Goal: Task Accomplishment & Management: Manage account settings

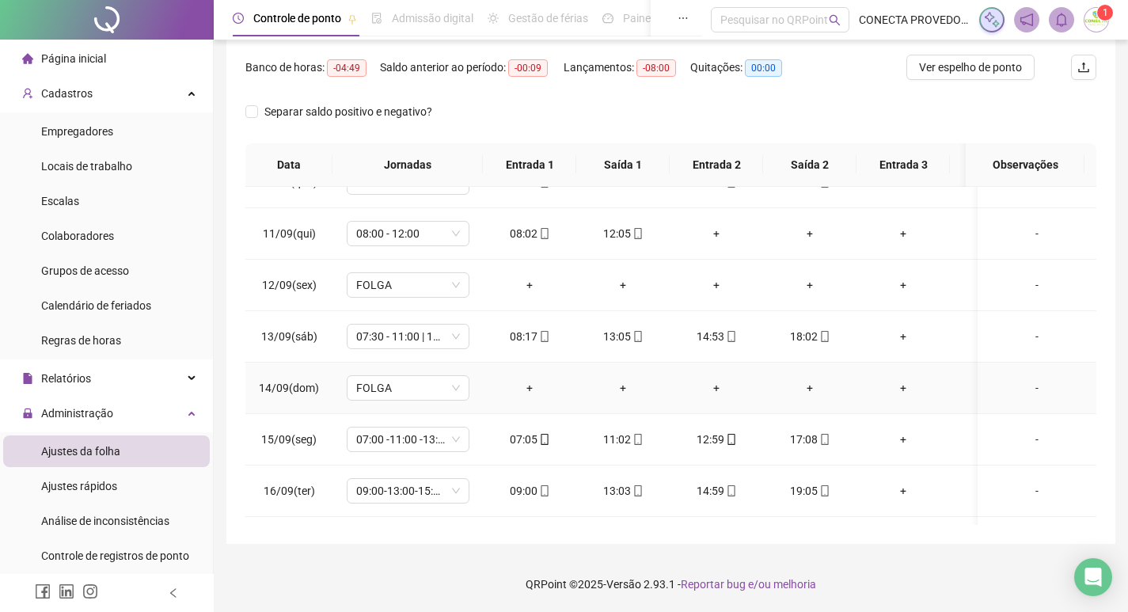
scroll to position [652, 0]
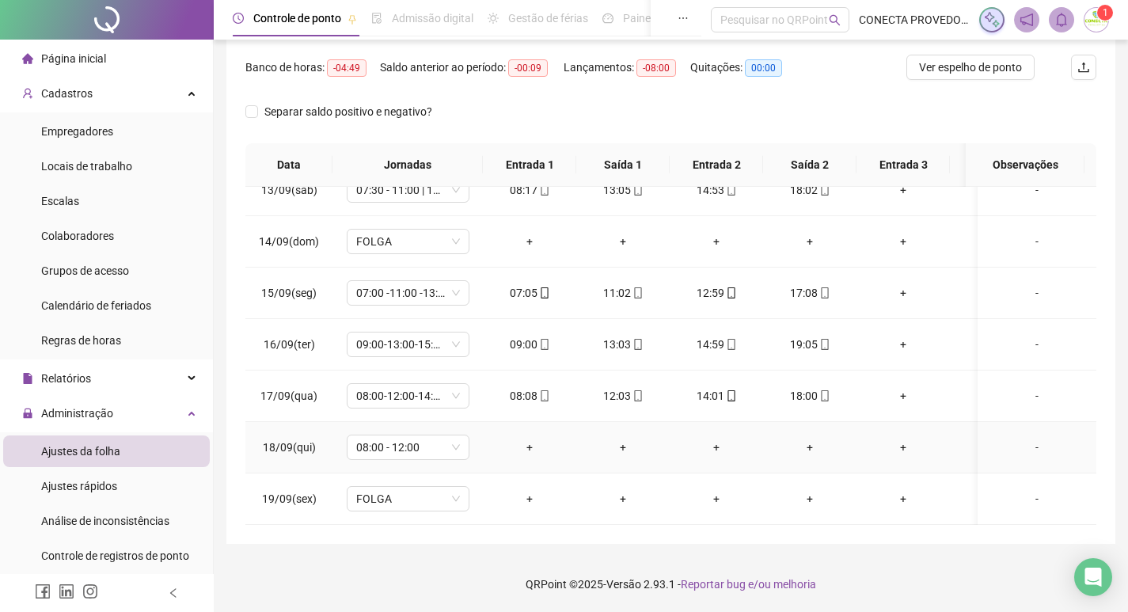
click at [1024, 440] on div "-" at bounding box center [1037, 447] width 93 height 17
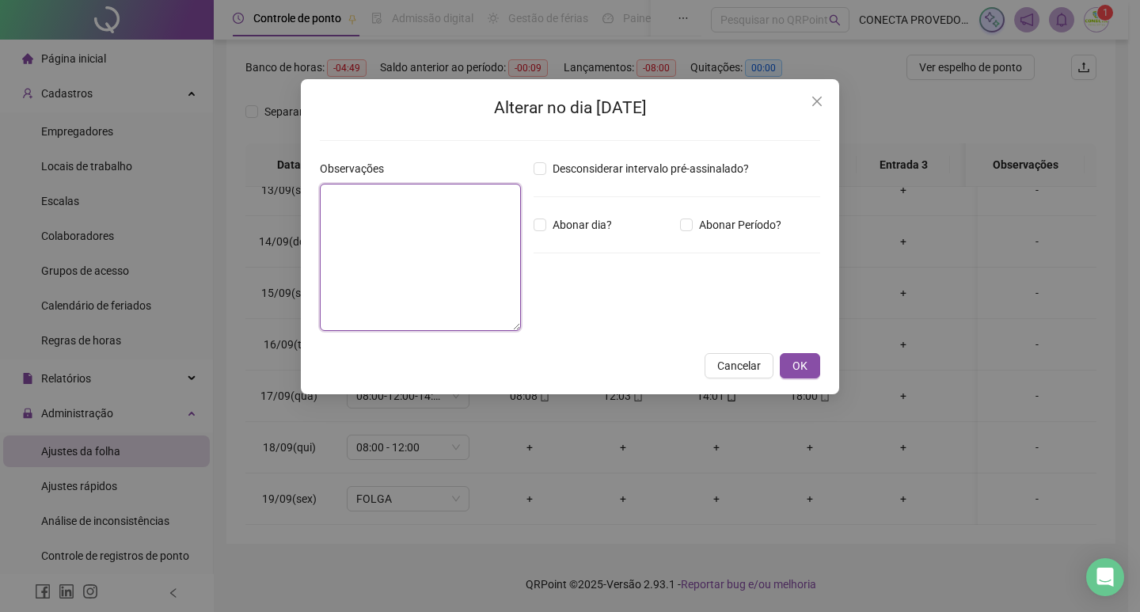
click at [420, 244] on textarea at bounding box center [420, 257] width 201 height 147
type textarea "**********"
click at [802, 370] on span "OK" at bounding box center [800, 365] width 15 height 17
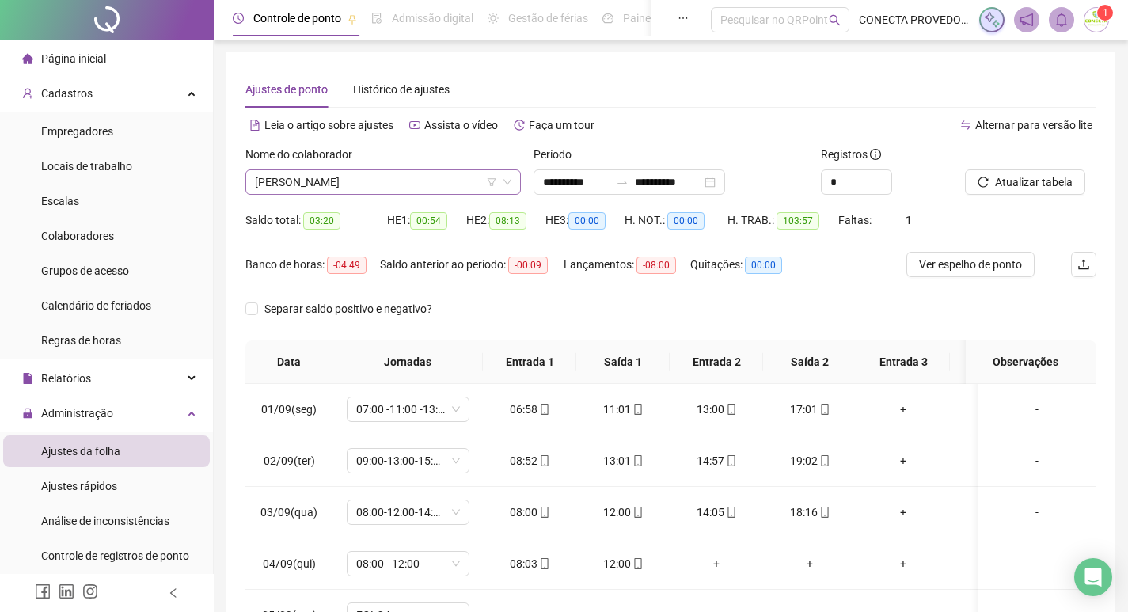
scroll to position [684, 0]
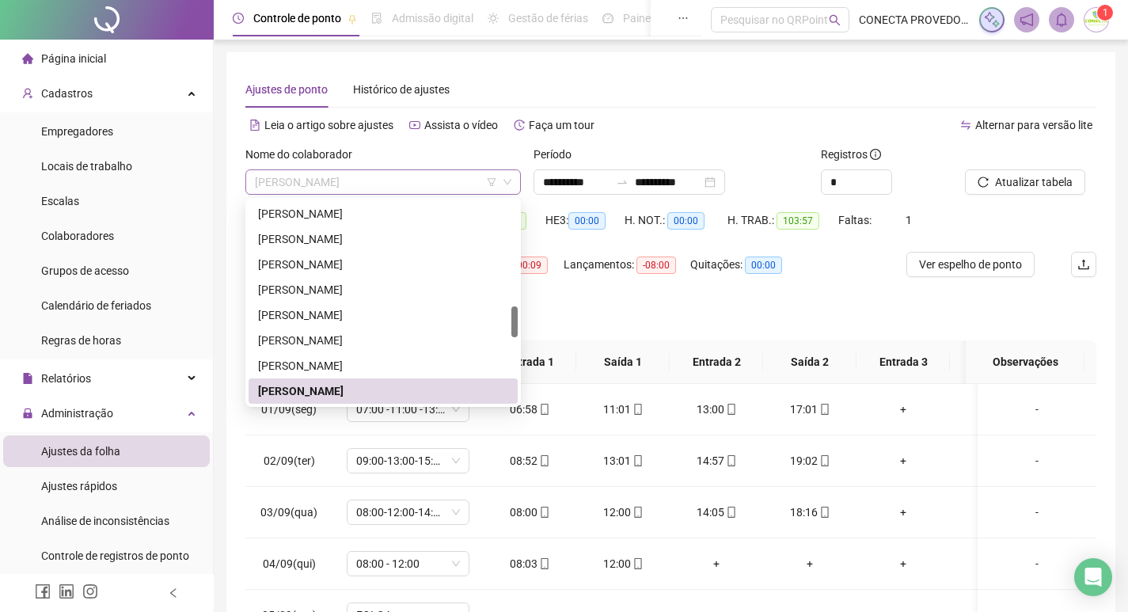
drag, startPoint x: 253, startPoint y: 180, endPoint x: 389, endPoint y: 177, distance: 136.2
click at [389, 177] on div "[PERSON_NAME]" at bounding box center [383, 181] width 276 height 25
click at [389, 179] on span "[PERSON_NAME]" at bounding box center [383, 182] width 257 height 24
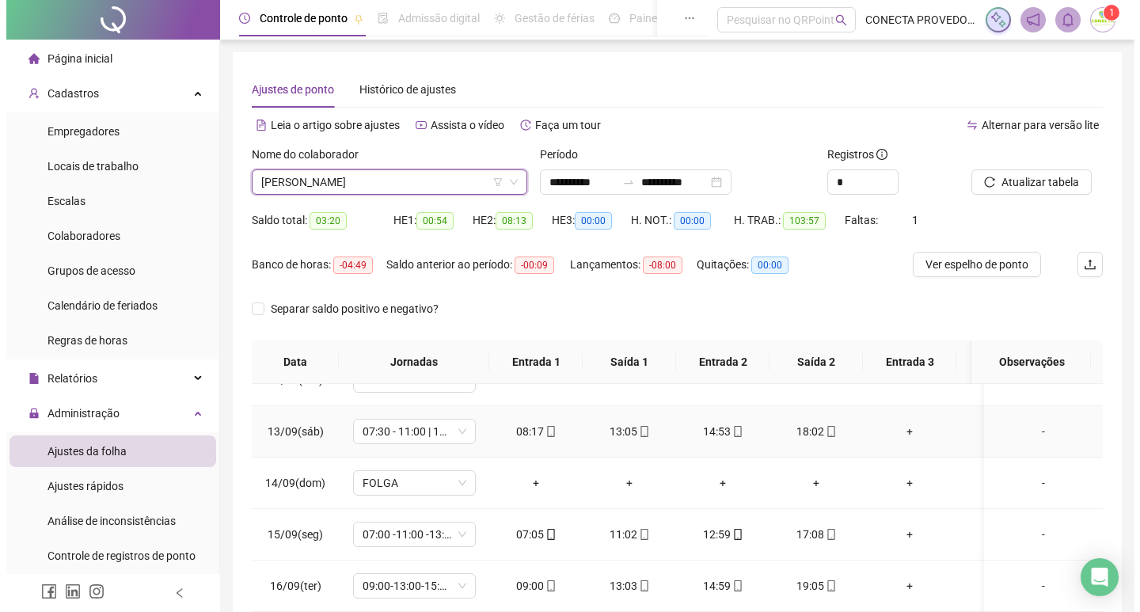
scroll to position [633, 0]
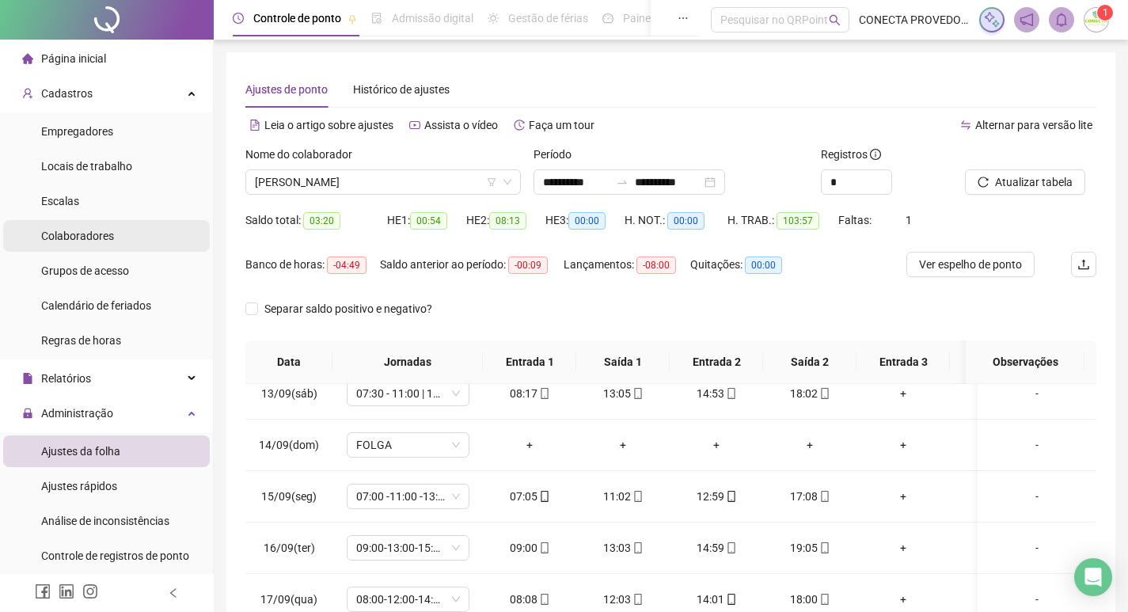
click at [77, 237] on span "Colaboradores" at bounding box center [77, 236] width 73 height 13
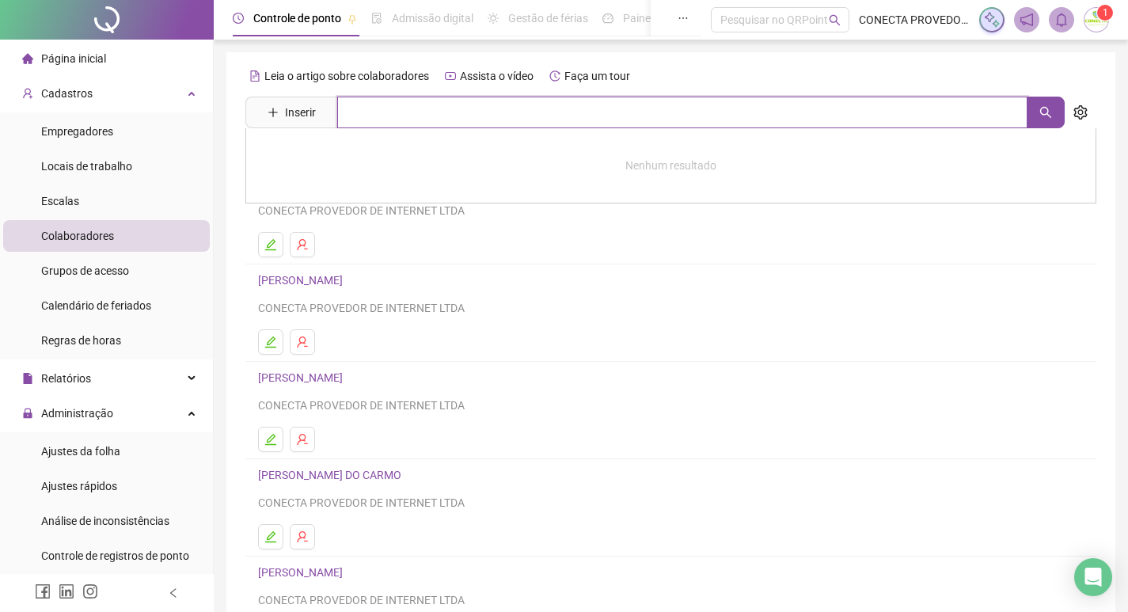
click at [439, 122] on input "text" at bounding box center [682, 113] width 690 height 32
click at [1051, 102] on button "button" at bounding box center [1046, 113] width 38 height 32
type input "*****"
click at [359, 156] on link "[PERSON_NAME]" at bounding box center [317, 159] width 85 height 13
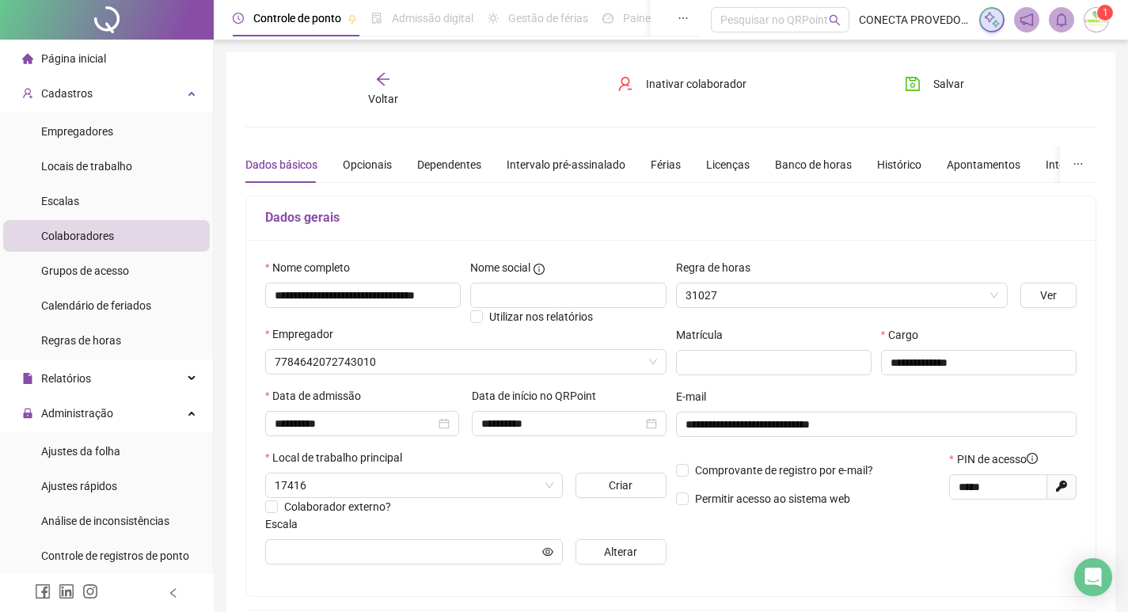
type input "**********"
click at [813, 171] on div "Banco de horas" at bounding box center [813, 164] width 77 height 17
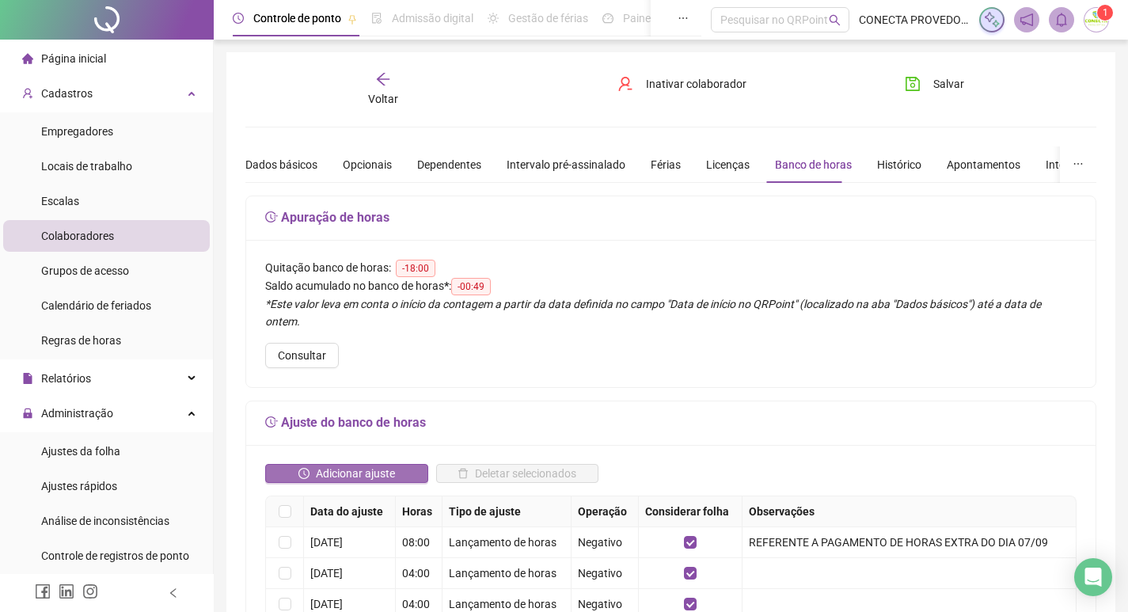
click at [335, 465] on span "Adicionar ajuste" at bounding box center [355, 473] width 79 height 17
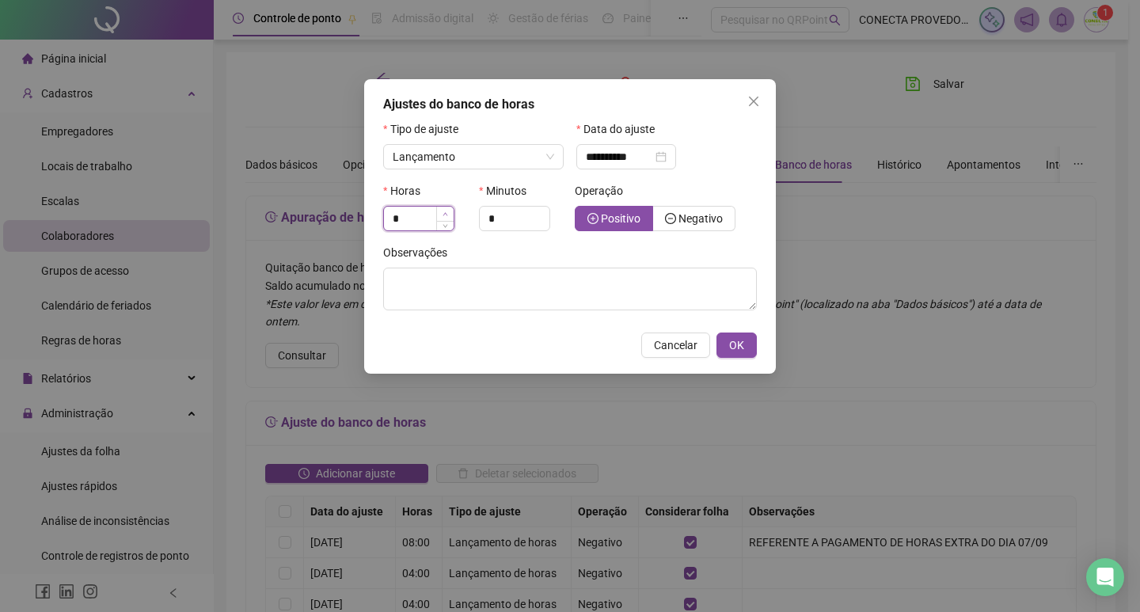
click at [443, 215] on icon "up" at bounding box center [446, 214] width 6 height 6
type input "*"
click at [443, 215] on icon "up" at bounding box center [446, 214] width 6 height 6
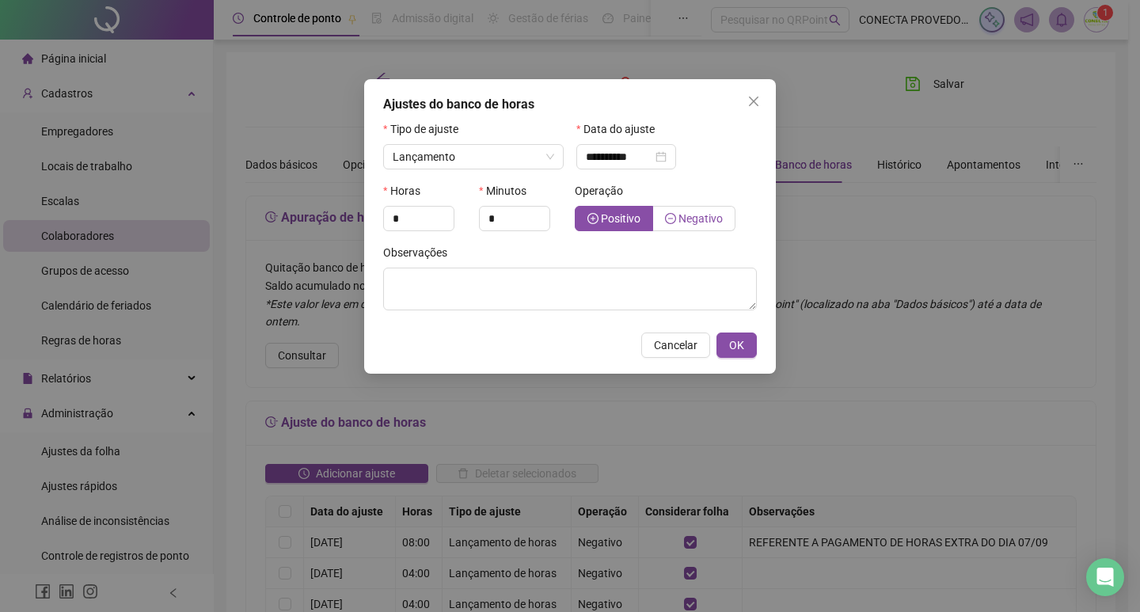
click at [698, 212] on span "Negativo" at bounding box center [701, 218] width 44 height 13
click at [738, 346] on span "OK" at bounding box center [736, 345] width 15 height 17
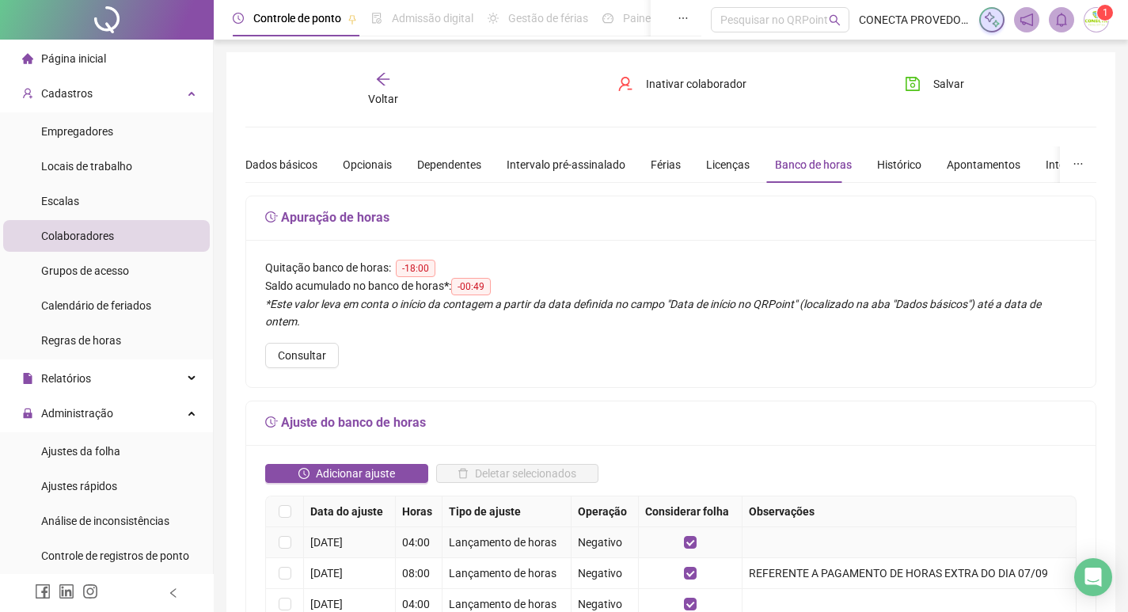
click at [351, 534] on div "[DATE]" at bounding box center [349, 542] width 78 height 17
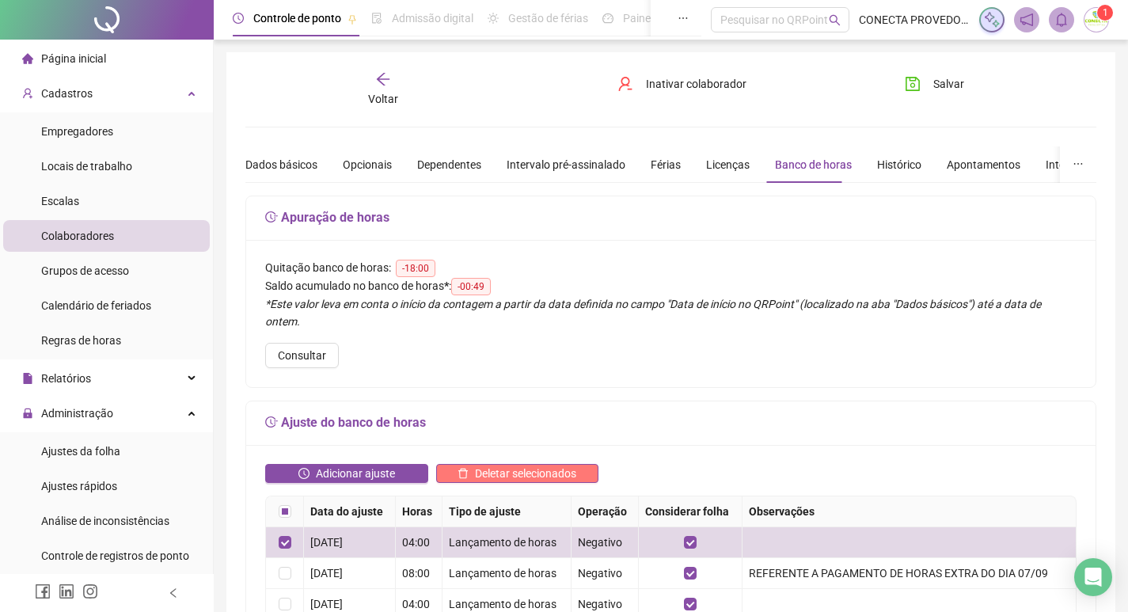
click at [485, 465] on span "Deletar selecionados" at bounding box center [525, 473] width 101 height 17
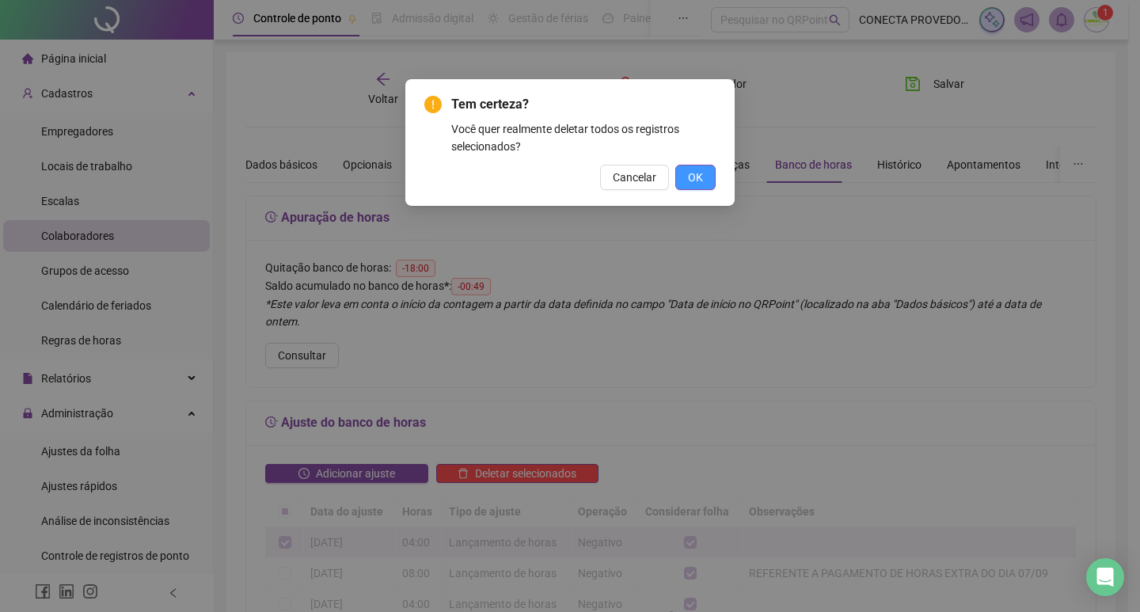
click at [707, 178] on button "OK" at bounding box center [695, 177] width 40 height 25
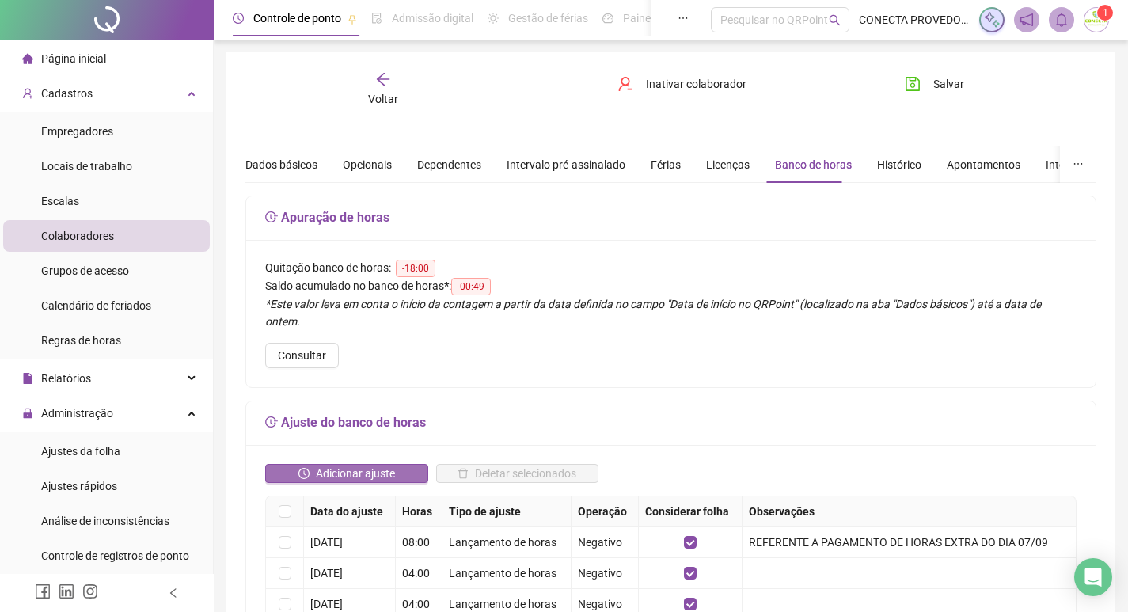
click at [378, 465] on span "Adicionar ajuste" at bounding box center [355, 473] width 79 height 17
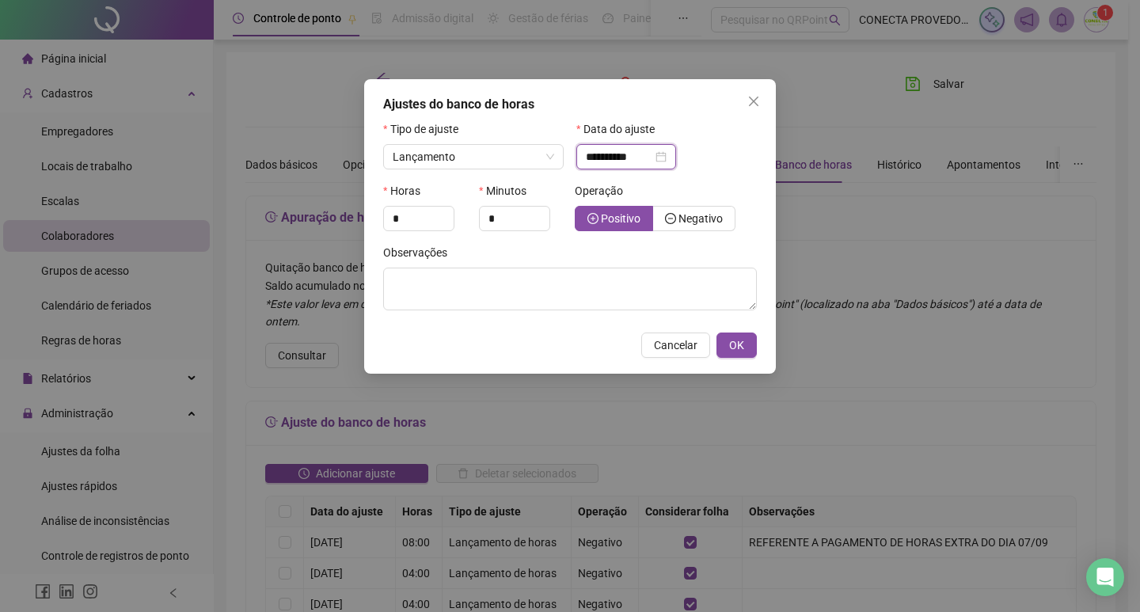
click at [611, 153] on input "**********" at bounding box center [619, 156] width 67 height 17
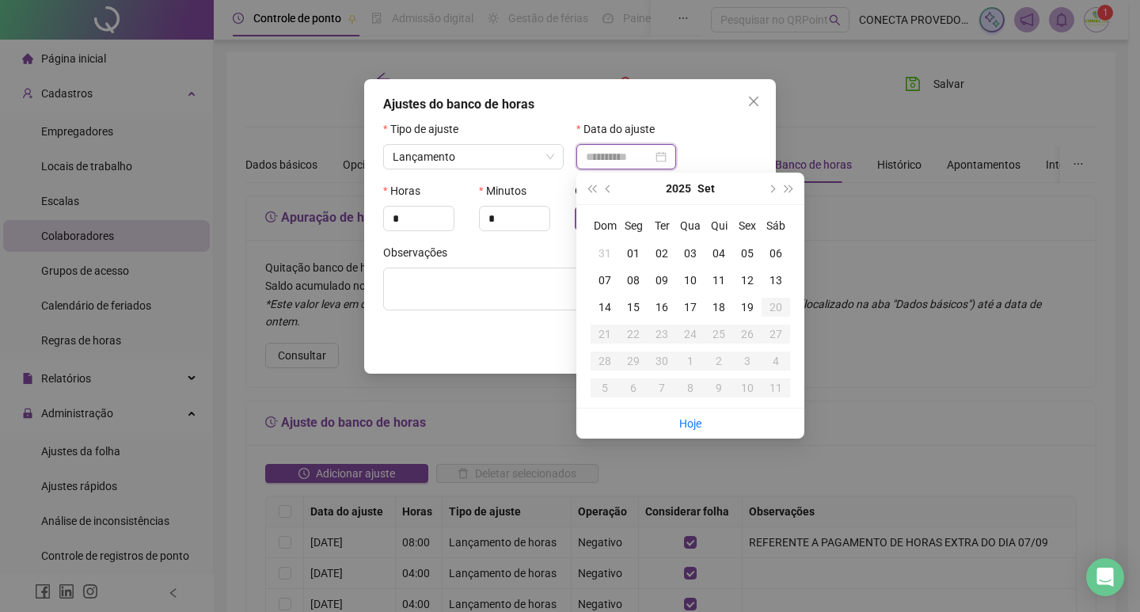
type input "**********"
click at [721, 307] on div "18" at bounding box center [719, 307] width 29 height 17
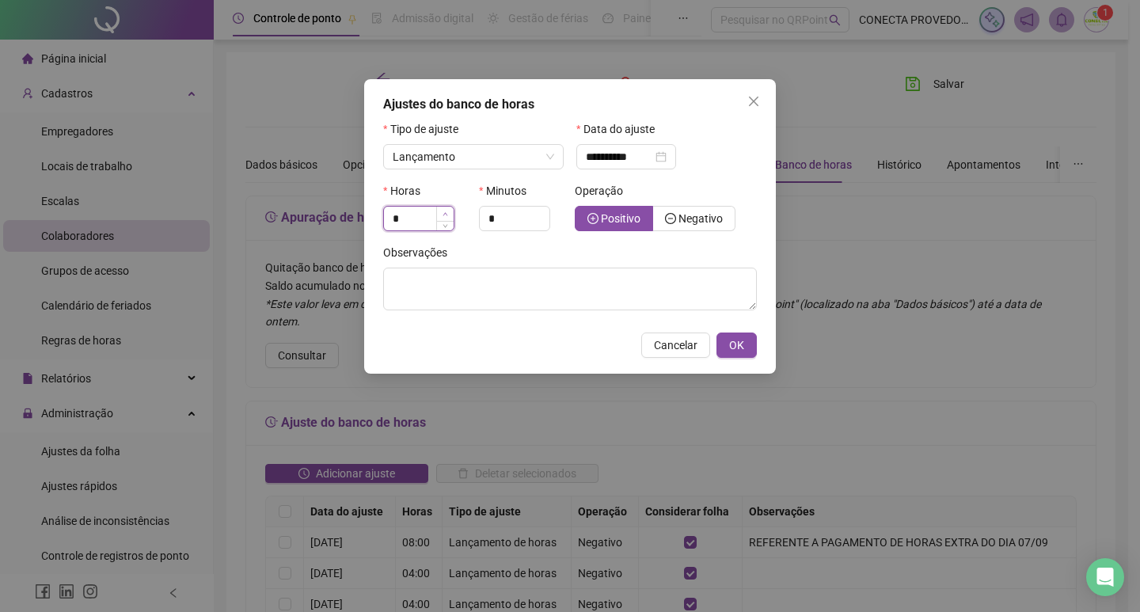
click at [449, 212] on span "Increase Value" at bounding box center [444, 214] width 17 height 14
type input "*"
click at [449, 212] on span "Increase Value" at bounding box center [444, 214] width 17 height 14
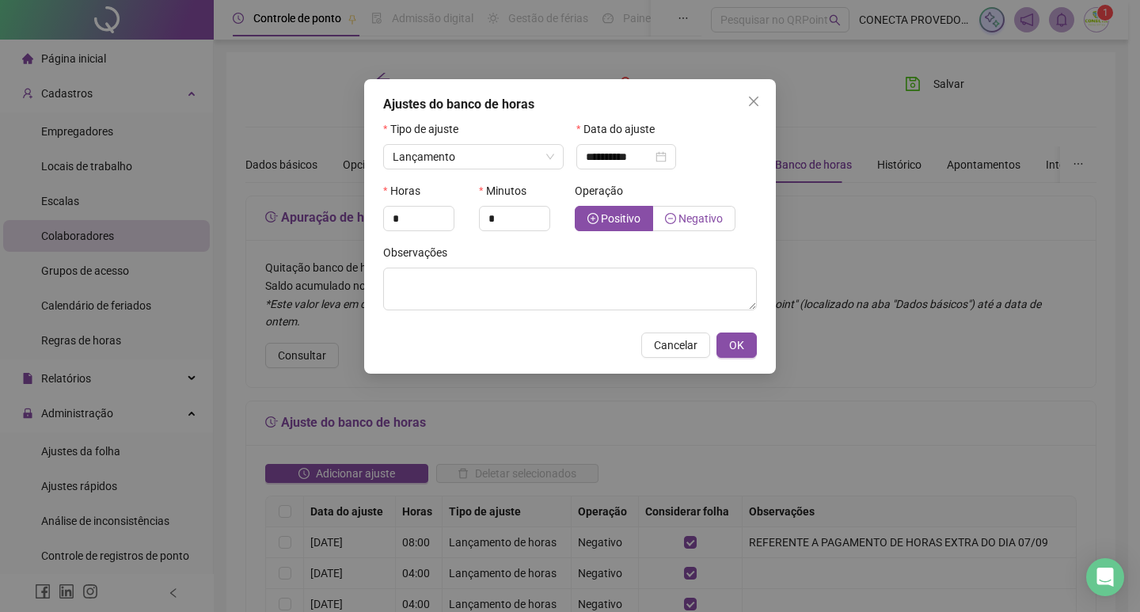
click at [689, 215] on span "Negativo" at bounding box center [701, 218] width 44 height 13
click at [735, 344] on span "OK" at bounding box center [736, 345] width 15 height 17
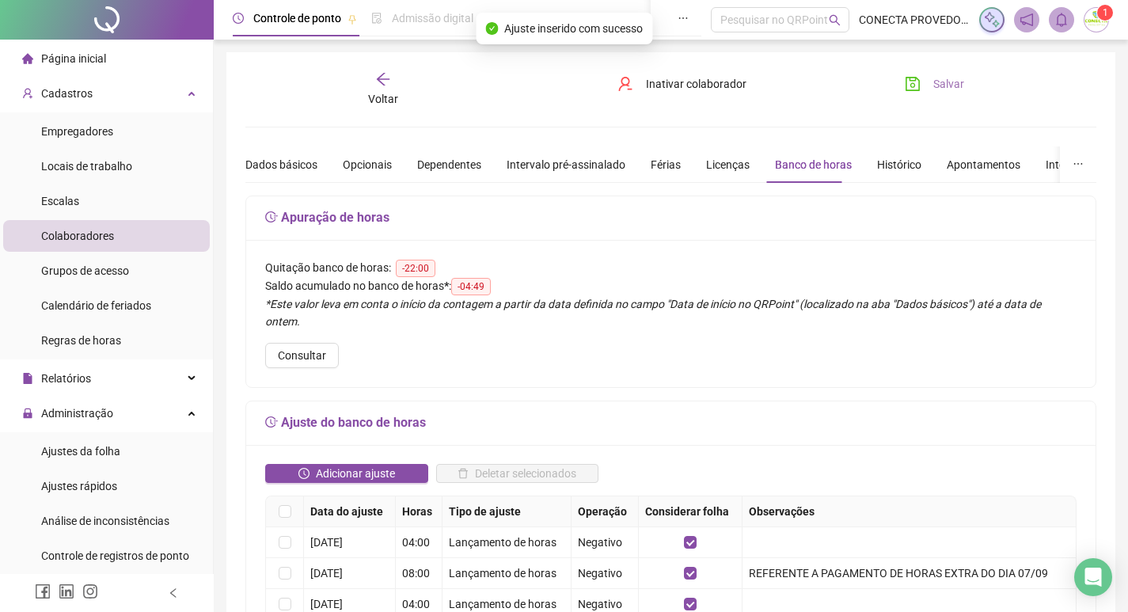
click at [911, 93] on button "Salvar" at bounding box center [934, 83] width 83 height 25
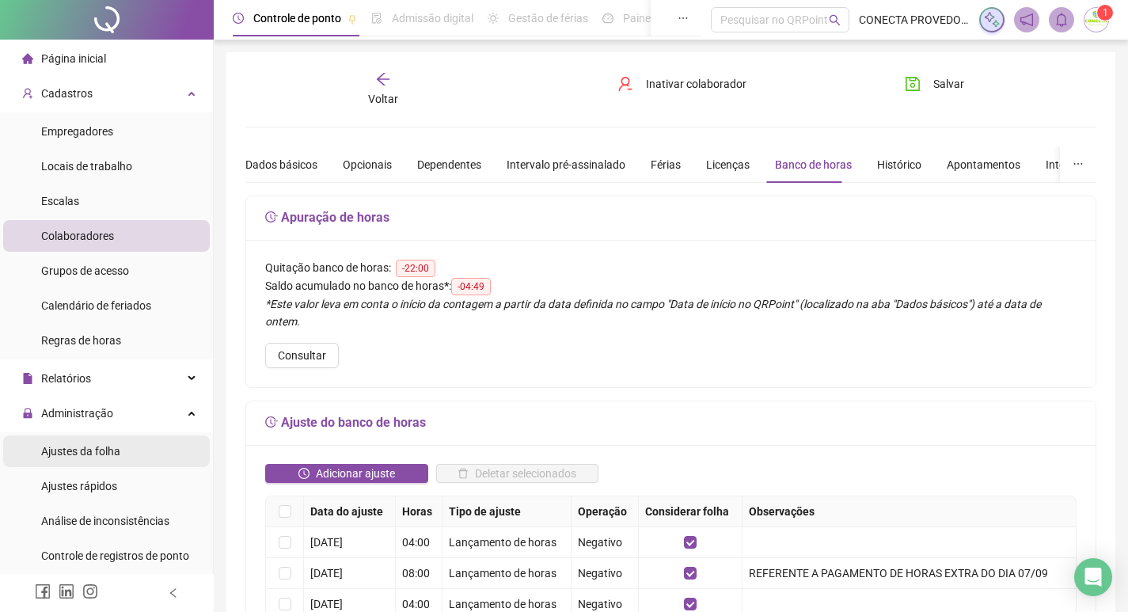
click at [89, 448] on span "Ajustes da folha" at bounding box center [80, 451] width 79 height 13
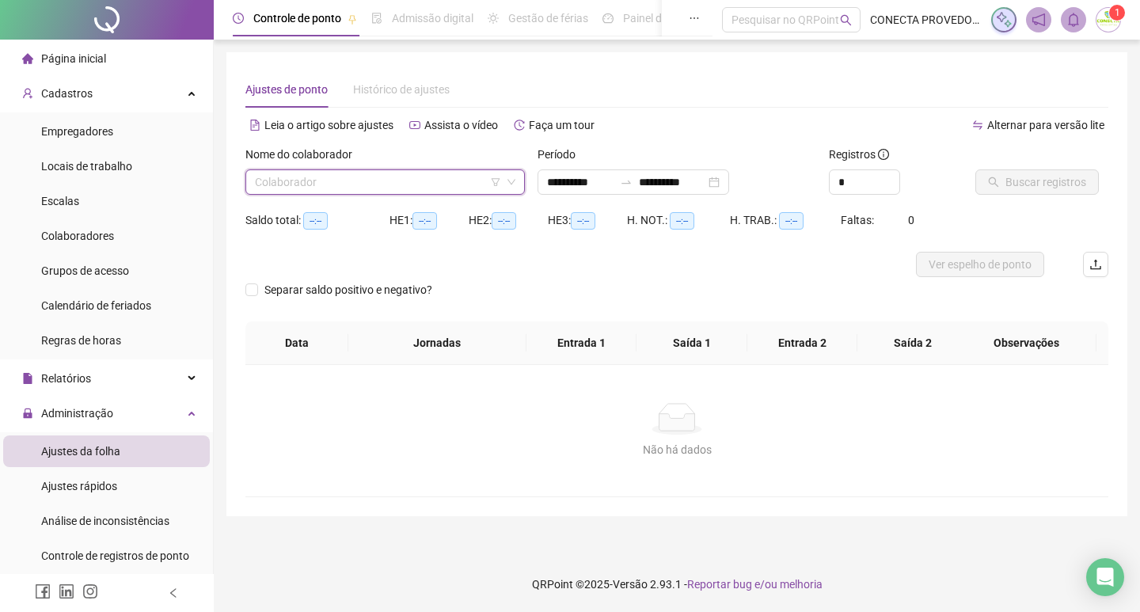
click at [423, 188] on input "search" at bounding box center [378, 182] width 246 height 24
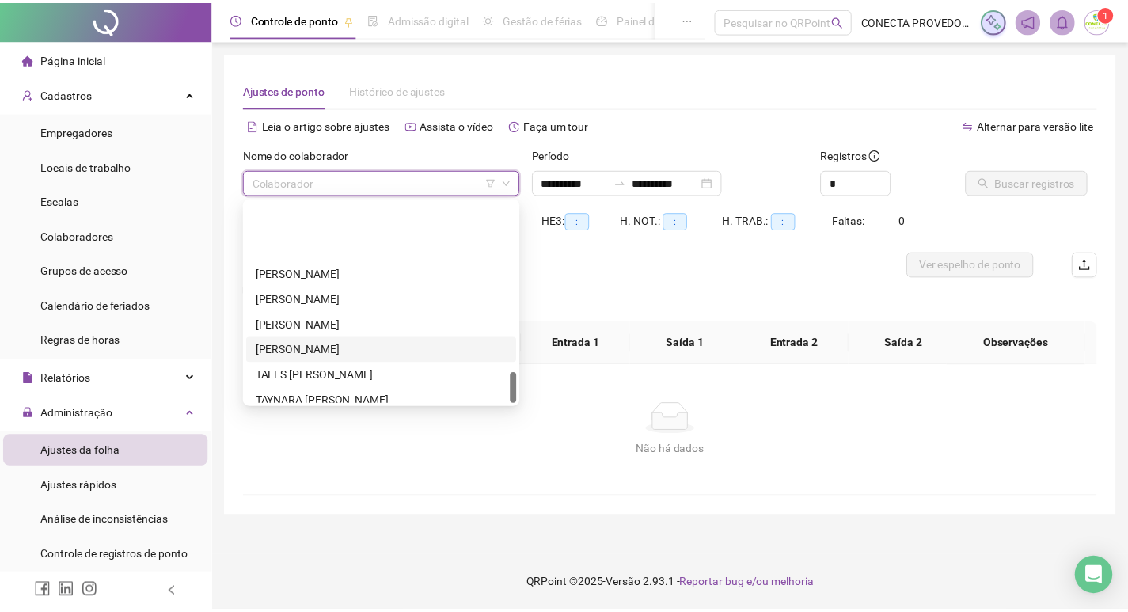
scroll to position [1115, 0]
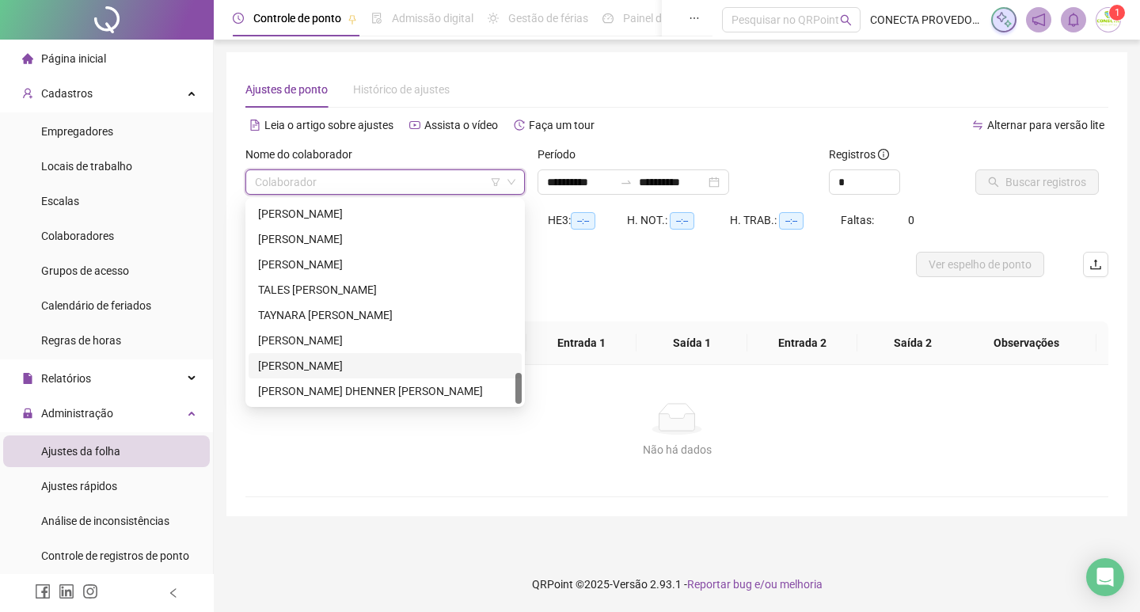
click at [325, 360] on div "[PERSON_NAME]" at bounding box center [385, 365] width 254 height 17
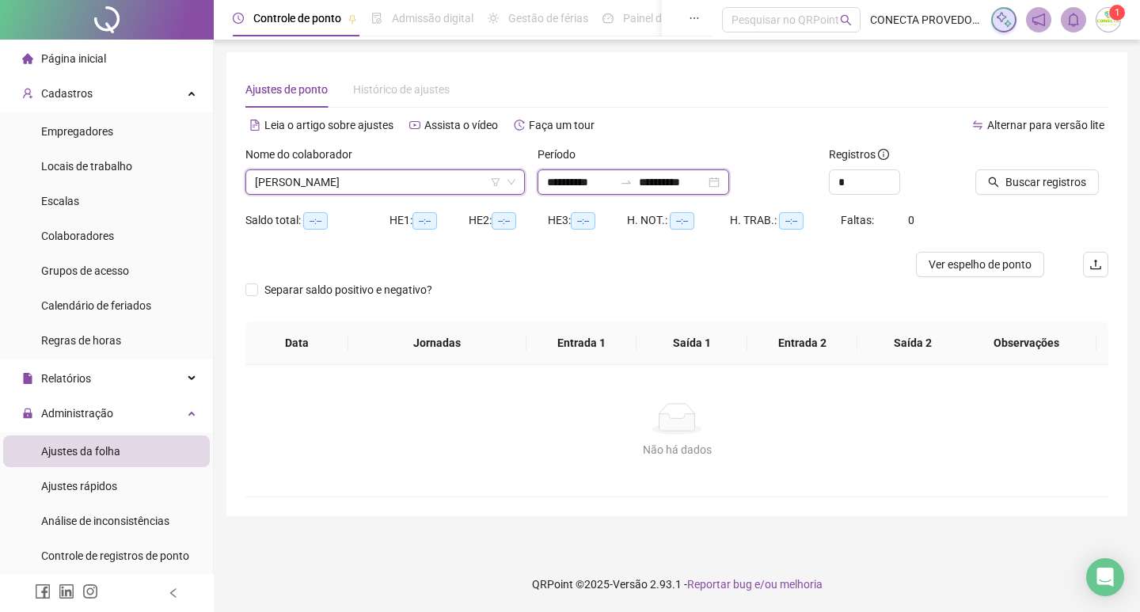
click at [690, 184] on input "**********" at bounding box center [672, 181] width 67 height 17
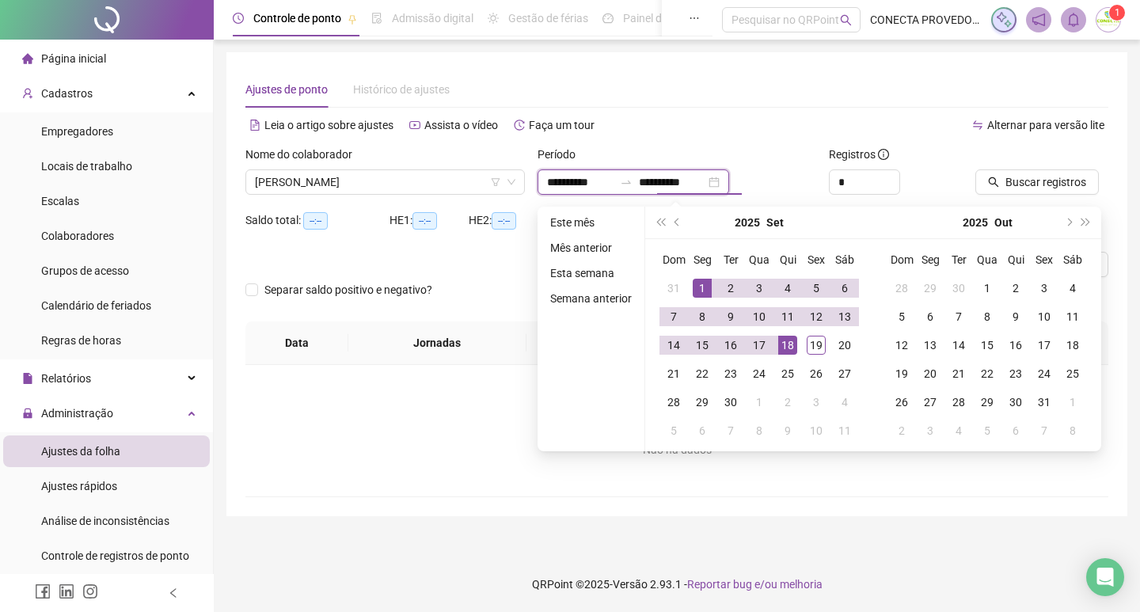
type input "**********"
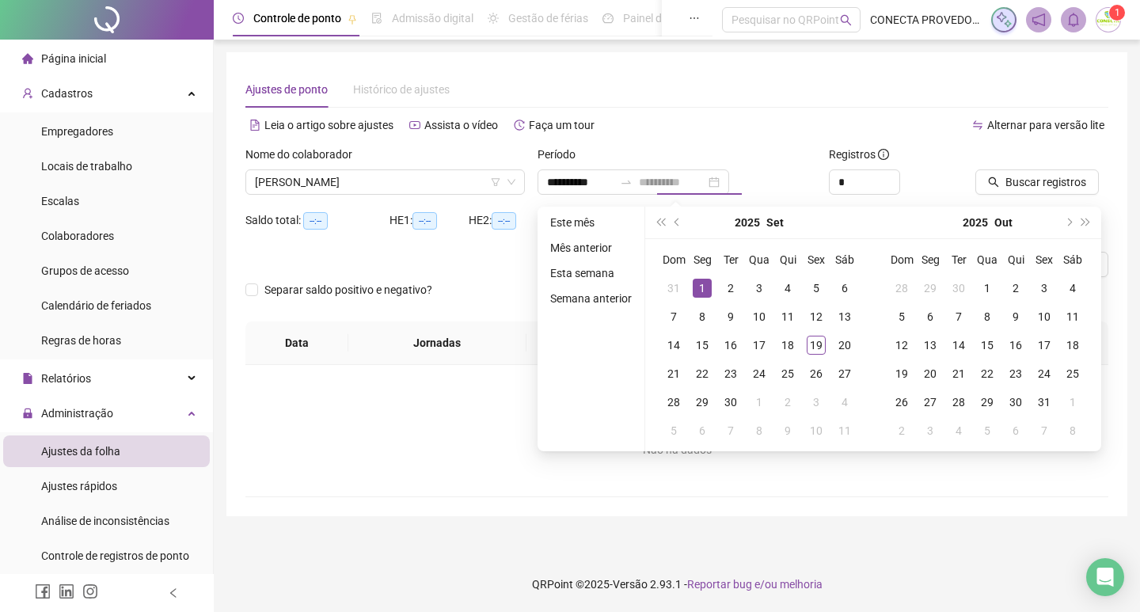
click at [702, 285] on div "1" at bounding box center [702, 288] width 19 height 19
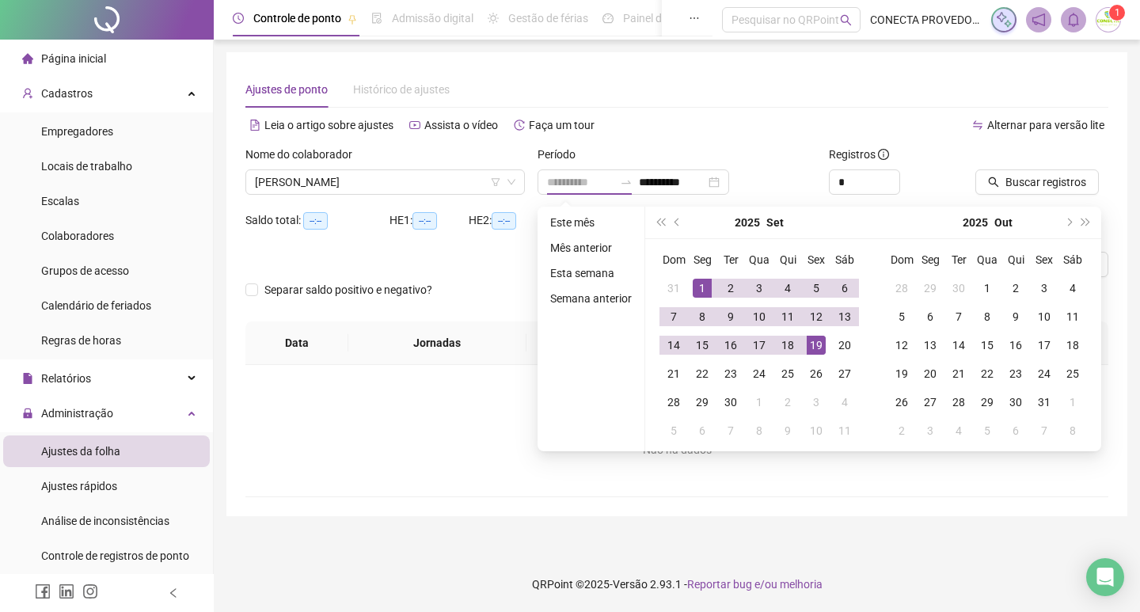
click at [813, 345] on div "19" at bounding box center [816, 345] width 19 height 19
type input "**********"
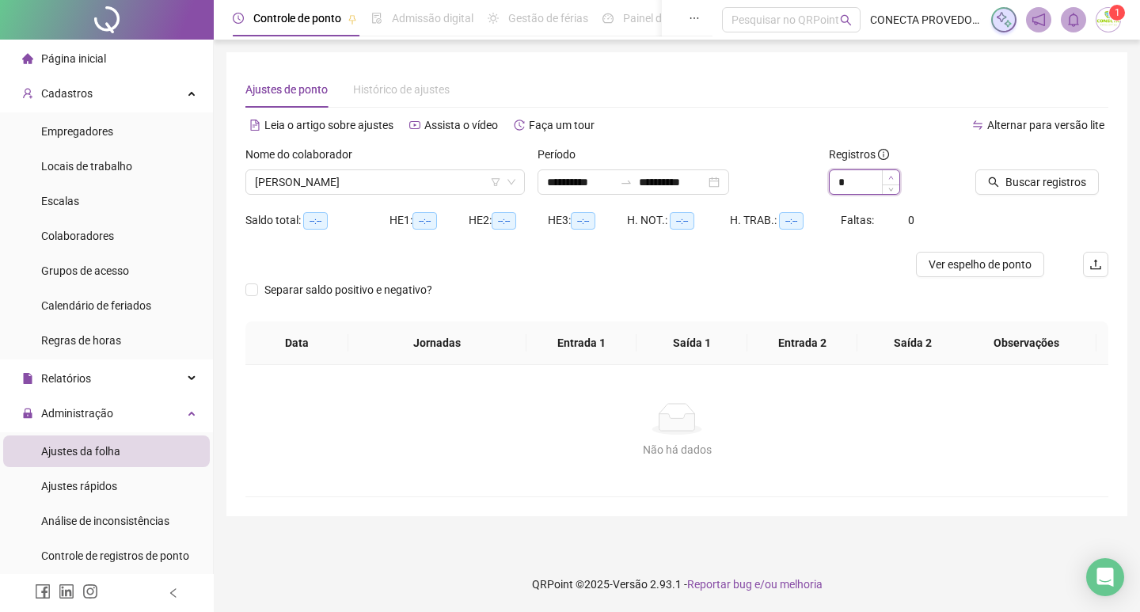
type input "*"
click at [891, 180] on icon "up" at bounding box center [891, 178] width 6 height 6
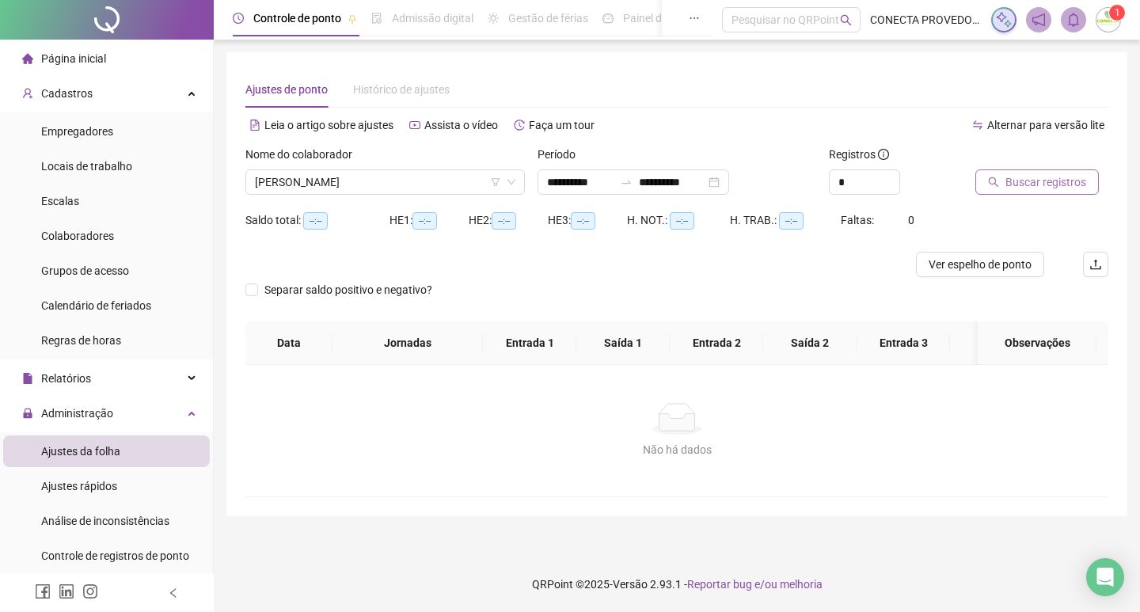
click at [1003, 176] on button "Buscar registros" at bounding box center [1038, 181] width 124 height 25
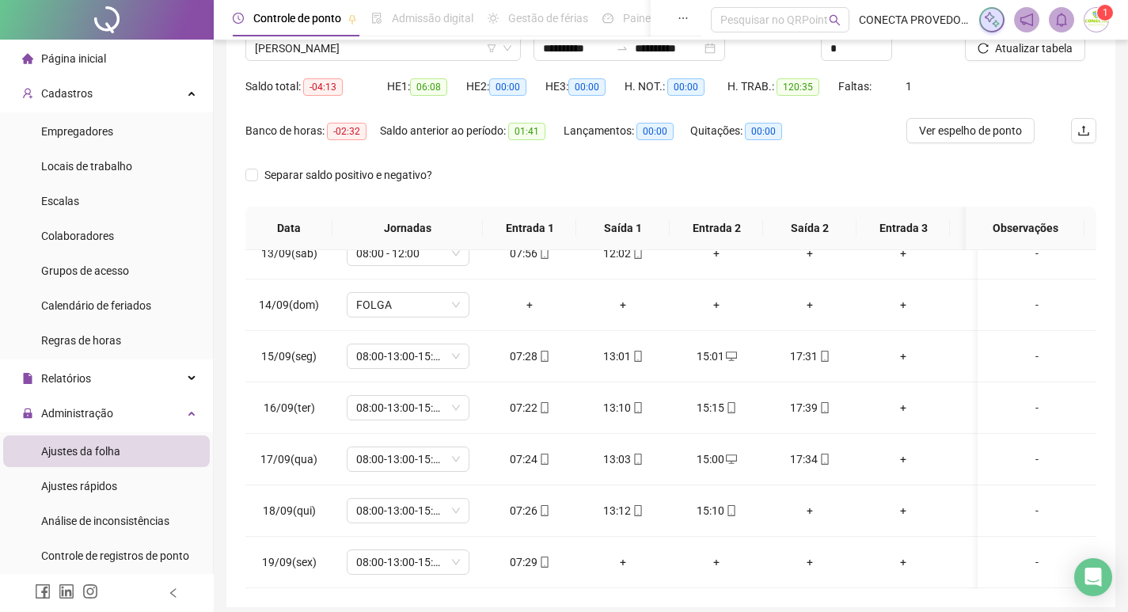
scroll to position [197, 0]
